Goal: Information Seeking & Learning: Check status

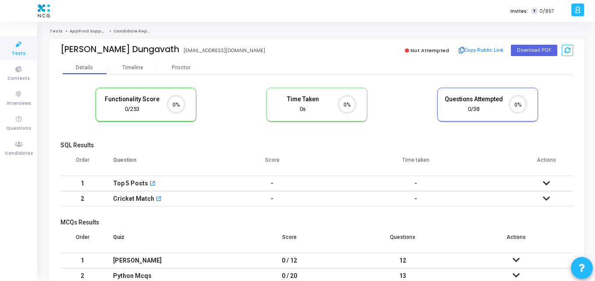
scroll to position [18, 22]
click at [174, 140] on cj-candidate-results "Functionality Score 0/253 0% Time Taken calculated once the test is completed T…" at bounding box center [316, 193] width 512 height 220
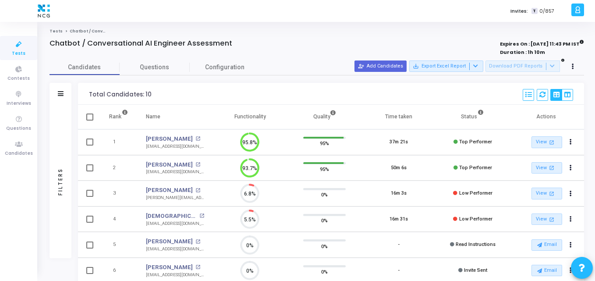
click at [228, 83] on div "Total Candidates: 10 Select S No Name Questions Functionality Quality Time Take…" at bounding box center [331, 94] width 506 height 22
click at [195, 14] on div "Invites: T 0/857" at bounding box center [328, 11] width 481 height 22
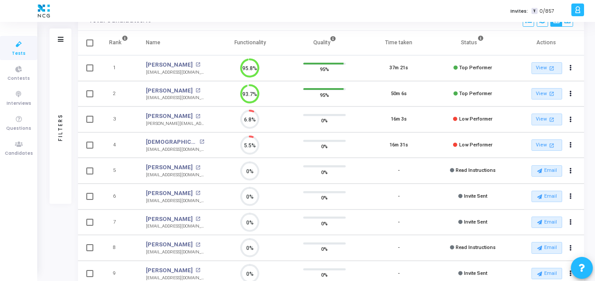
scroll to position [75, 0]
click at [16, 50] on span "Tests" at bounding box center [19, 53] width 14 height 7
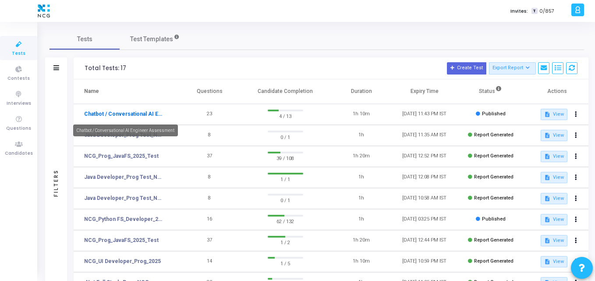
click at [113, 117] on link "Chatbot / Conversational AI Engineer Assessment" at bounding box center [124, 114] width 81 height 8
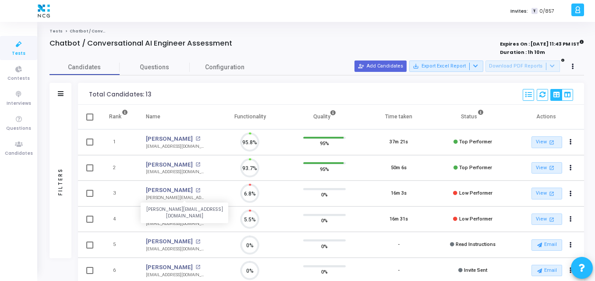
scroll to position [18, 22]
